Goal: Task Accomplishment & Management: Manage account settings

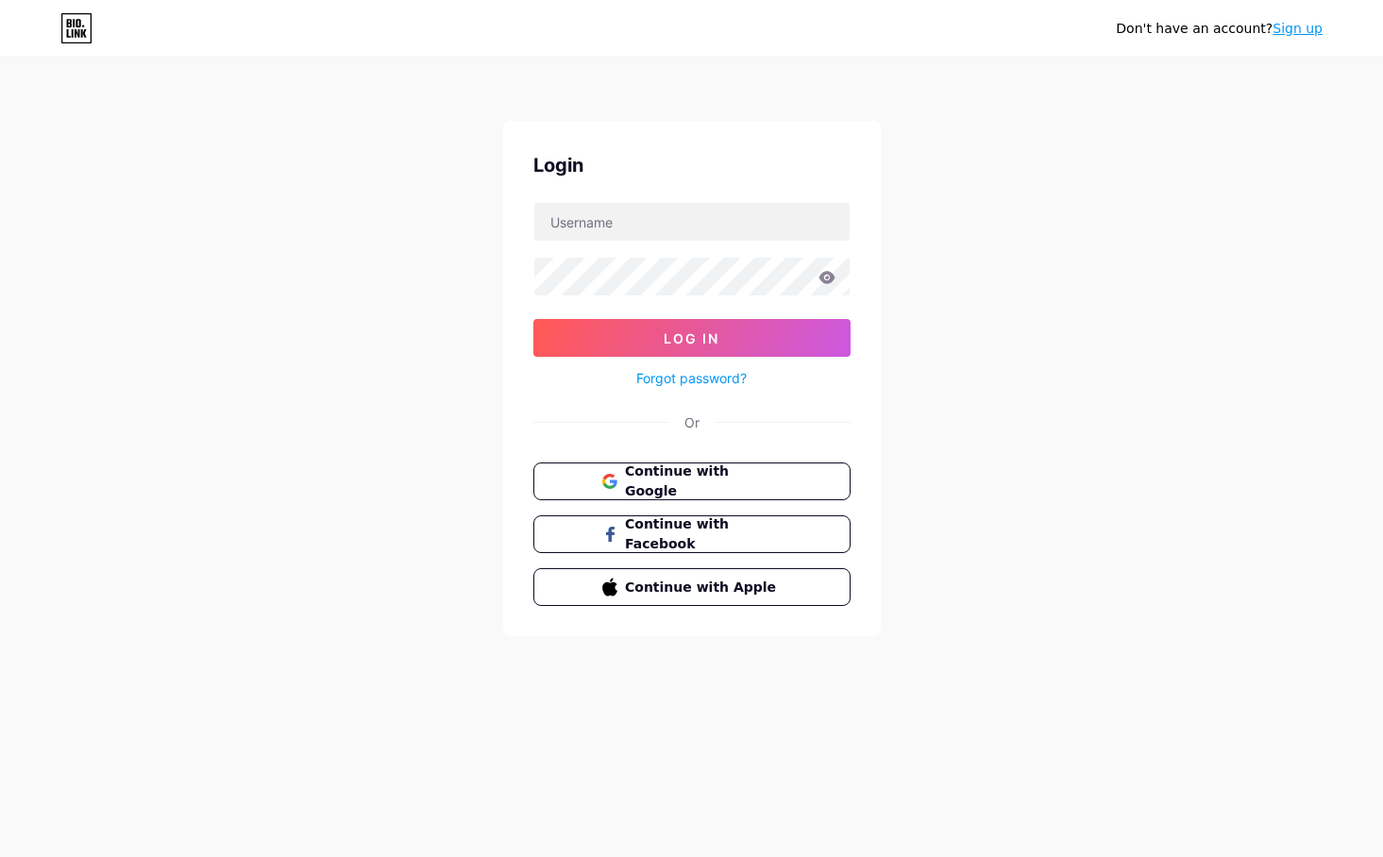
click at [1103, 182] on div "Don't have an account? Sign up Login Log In Forgot password? Or Continue with G…" at bounding box center [691, 348] width 1383 height 697
click at [631, 474] on span "Continue with Google" at bounding box center [703, 482] width 158 height 41
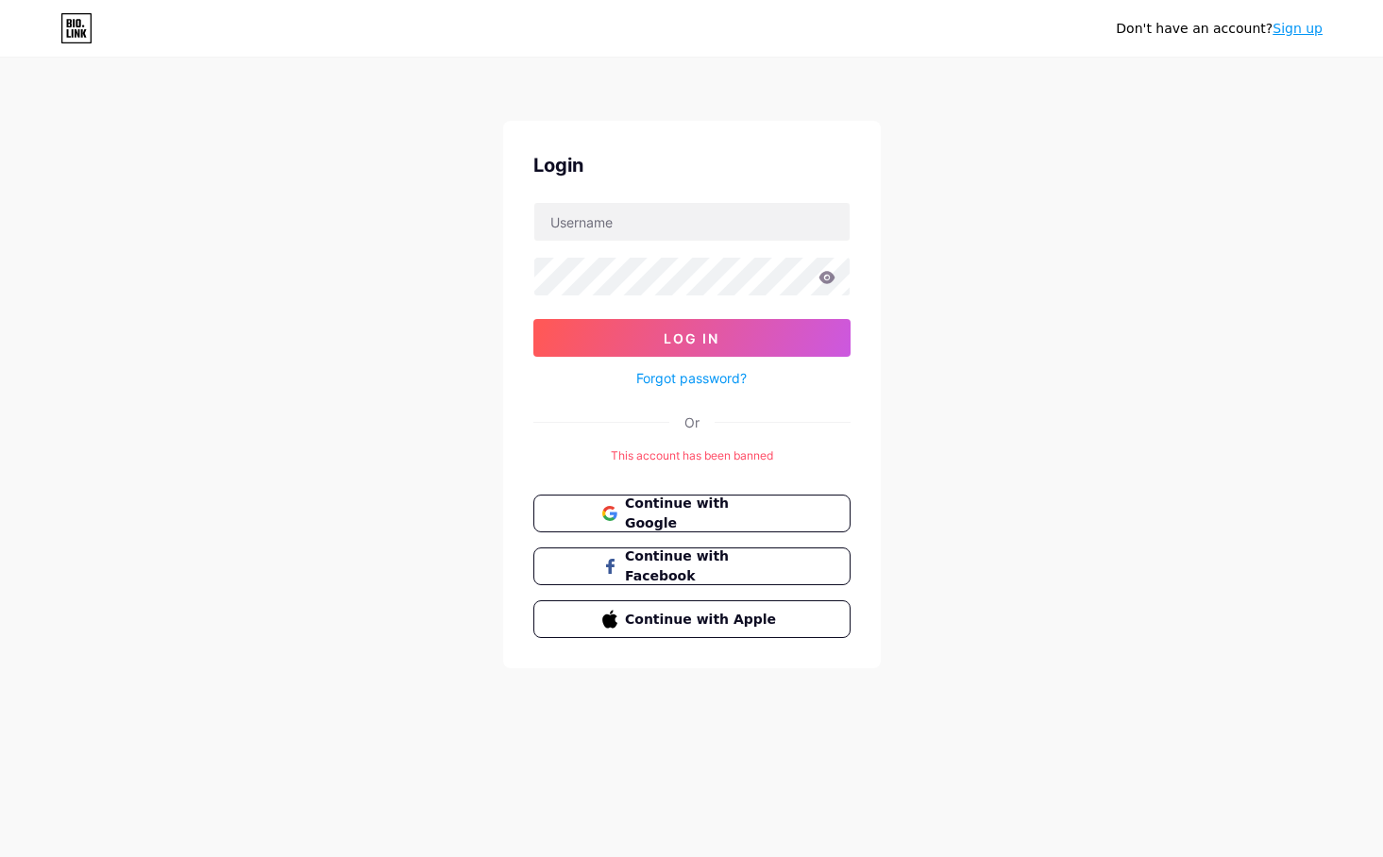
click at [1152, 309] on div "Don't have an account? Sign up Login Log In Forgot password? Or This account ha…" at bounding box center [691, 364] width 1383 height 729
click at [652, 514] on span "Continue with Google" at bounding box center [703, 514] width 158 height 41
drag, startPoint x: 646, startPoint y: 684, endPoint x: 648, endPoint y: 675, distance: 9.6
click at [646, 684] on div "Don't have an account? Sign up Login Log In Forgot password? Or This account ha…" at bounding box center [691, 364] width 1383 height 729
click at [667, 507] on span "Continue with Google" at bounding box center [703, 514] width 158 height 41
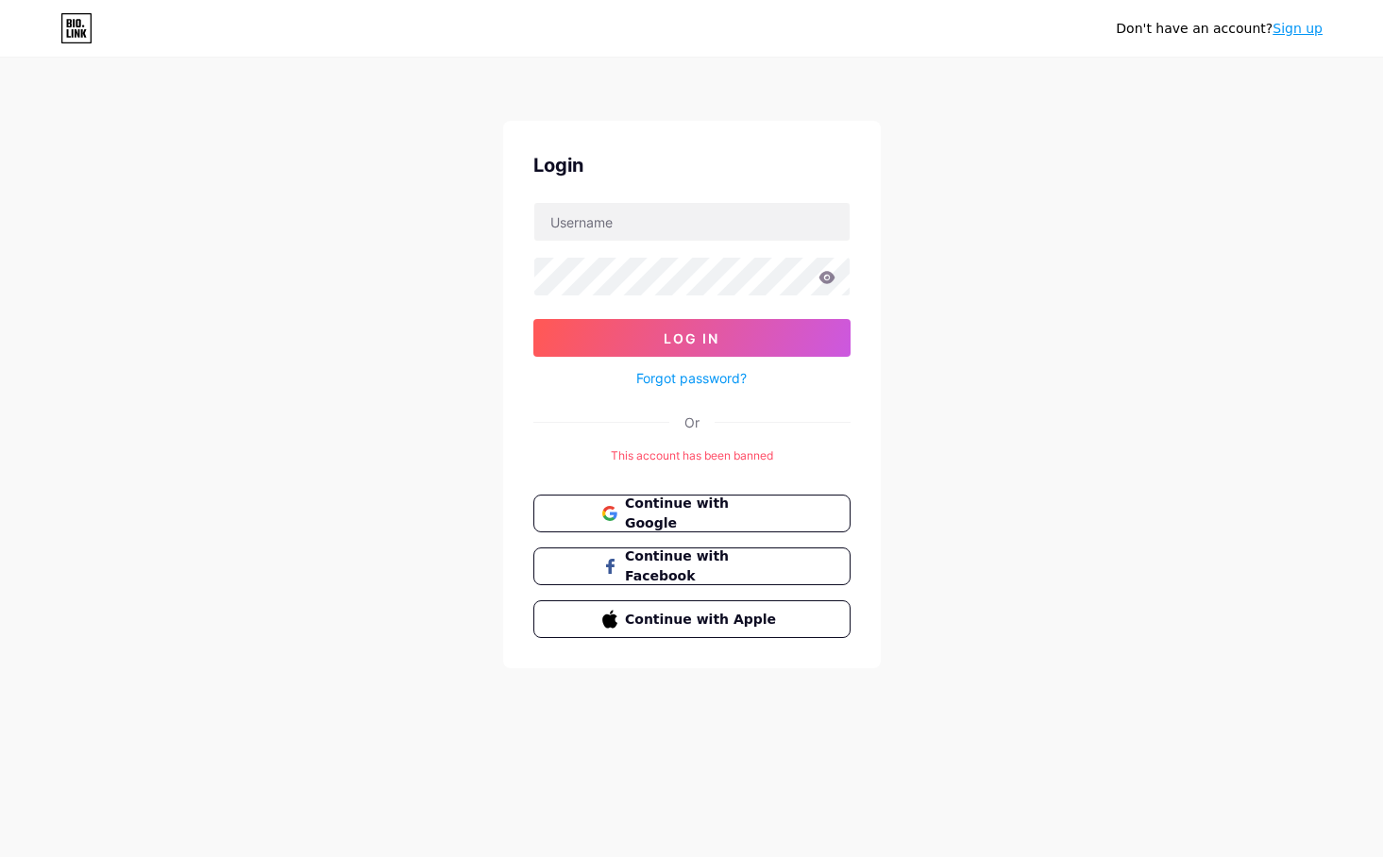
click at [1086, 516] on div "Don't have an account? Sign up Login Log In Forgot password? Or This account ha…" at bounding box center [691, 364] width 1383 height 729
